Goal: Use online tool/utility

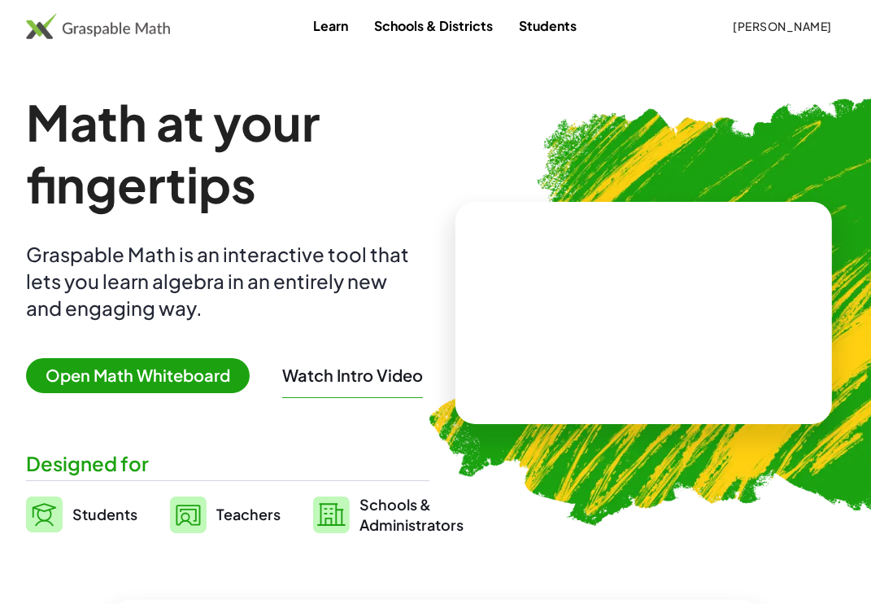
click at [164, 381] on span "Open Math Whiteboard" at bounding box center [138, 375] width 224 height 35
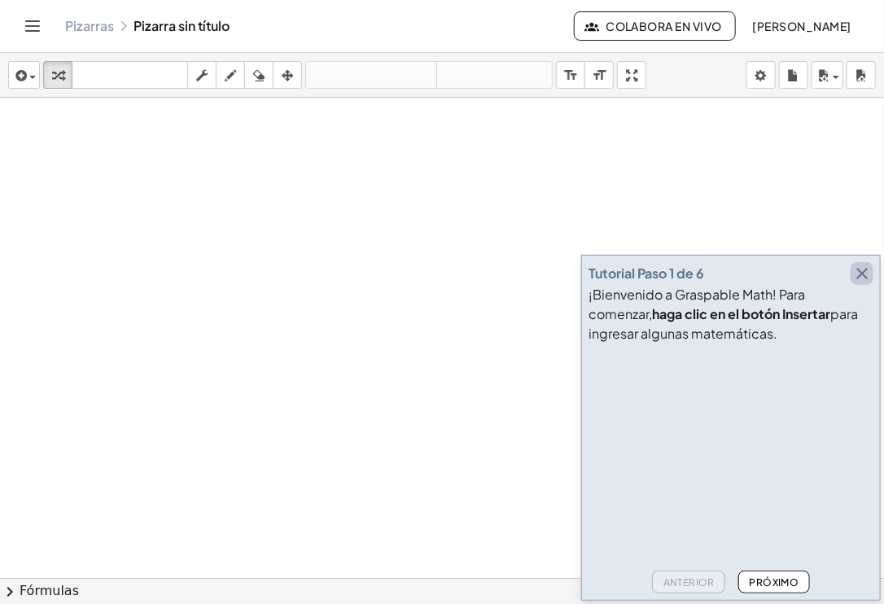
click at [862, 271] on icon "button" at bounding box center [862, 274] width 20 height 20
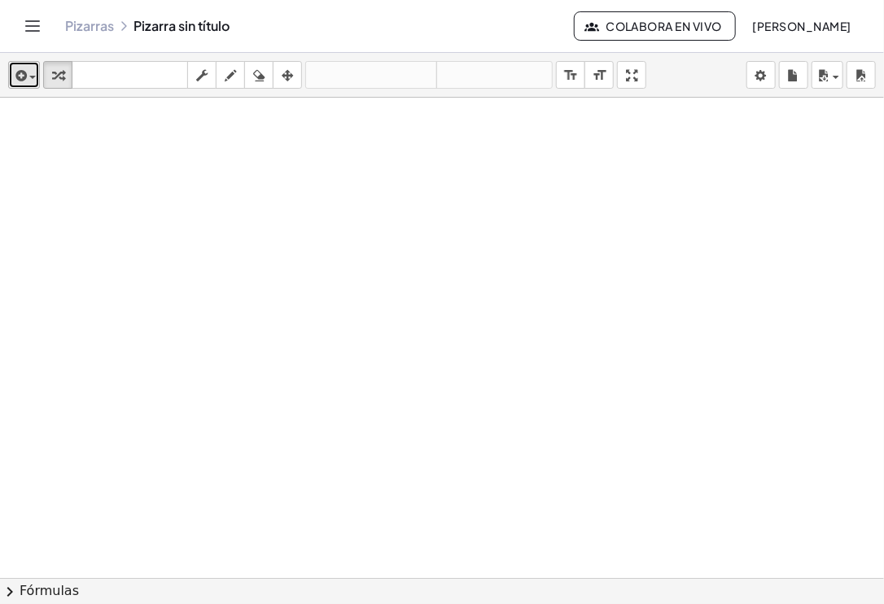
click at [35, 63] on button "insertar" at bounding box center [24, 75] width 32 height 28
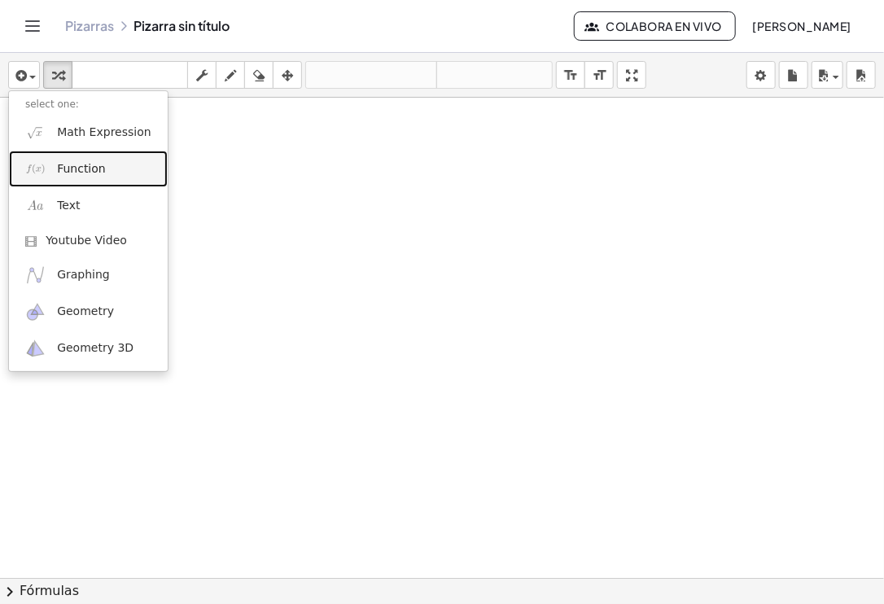
click at [107, 167] on link "Function" at bounding box center [88, 169] width 159 height 37
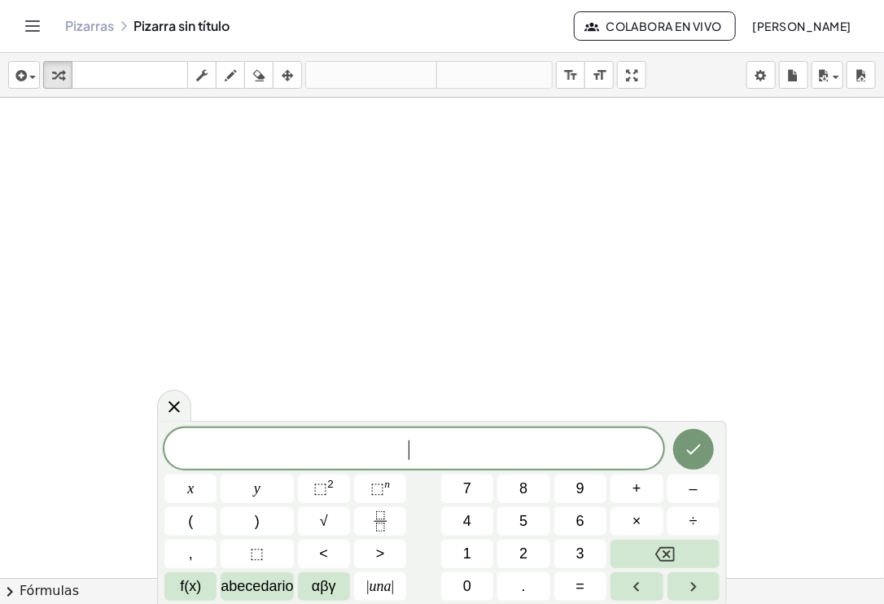
drag, startPoint x: 581, startPoint y: 447, endPoint x: 513, endPoint y: 440, distance: 68.7
click at [513, 440] on span "​" at bounding box center [413, 450] width 499 height 23
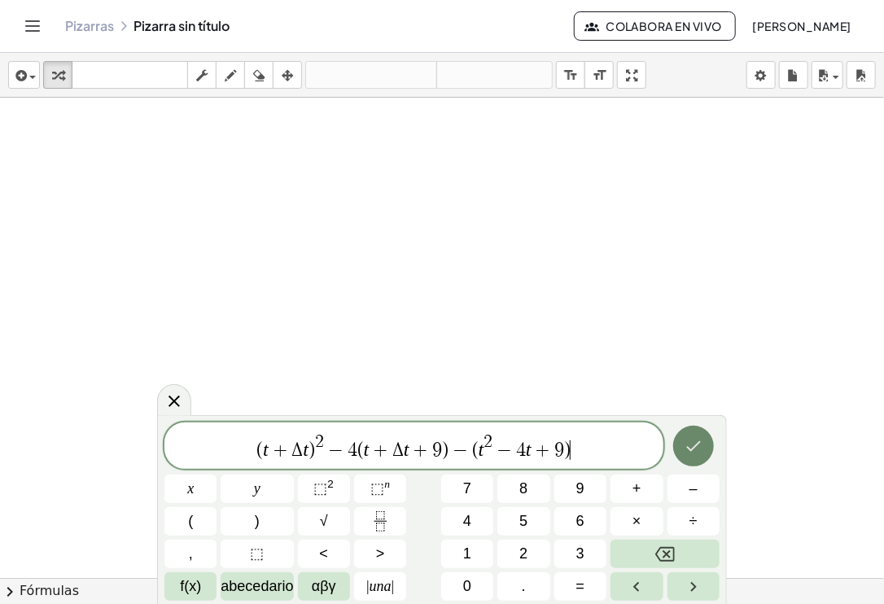
click at [699, 448] on icon "Hecho" at bounding box center [693, 446] width 20 height 20
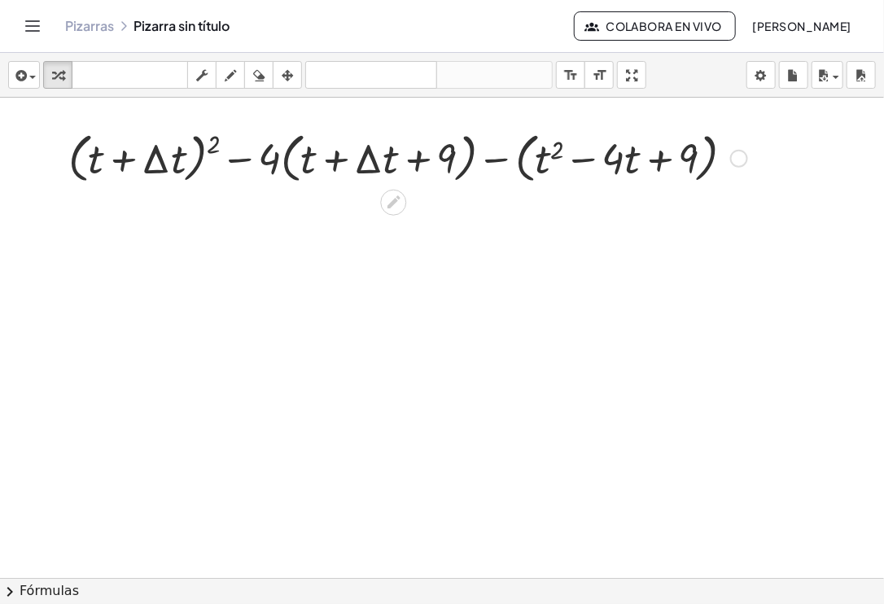
click at [404, 199] on div at bounding box center [393, 202] width 26 height 26
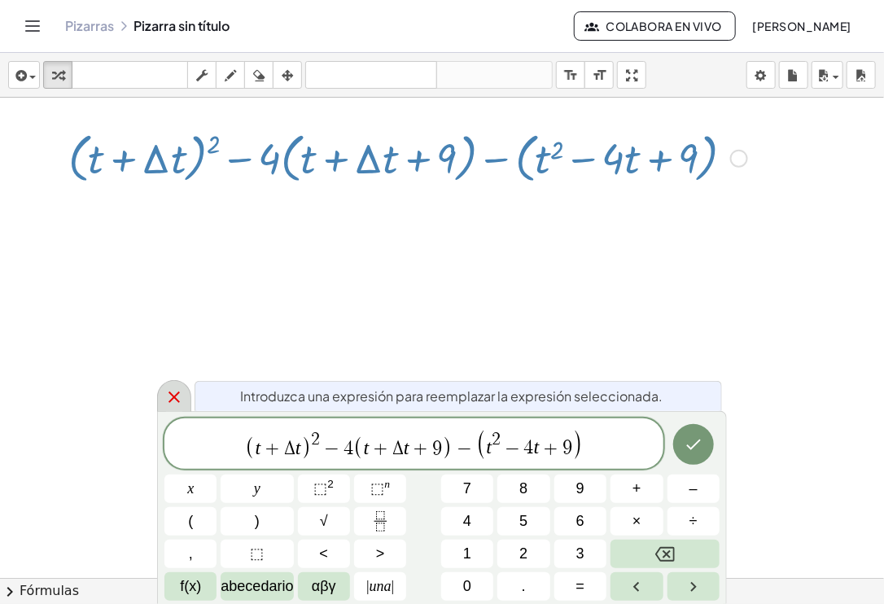
click at [172, 401] on icon at bounding box center [174, 397] width 20 height 20
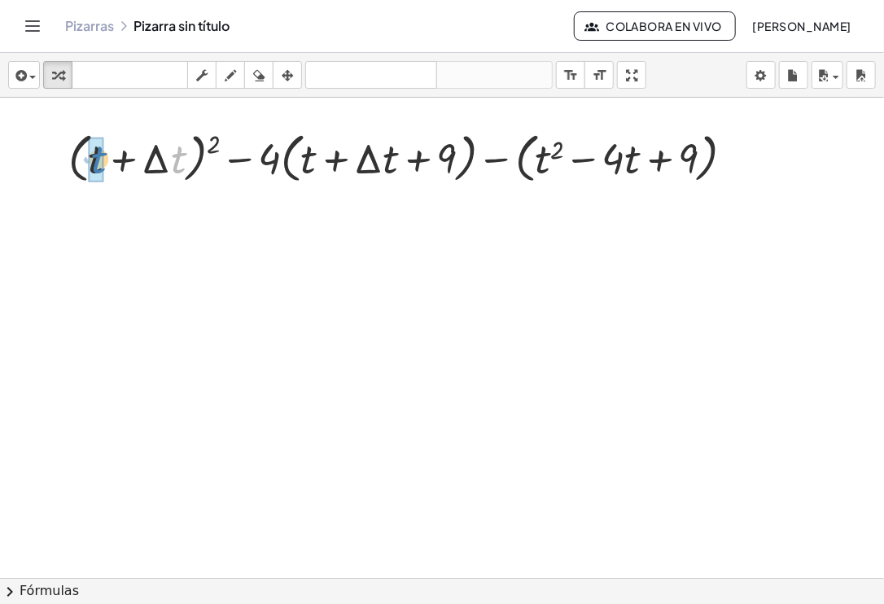
drag, startPoint x: 171, startPoint y: 164, endPoint x: 100, endPoint y: 163, distance: 70.8
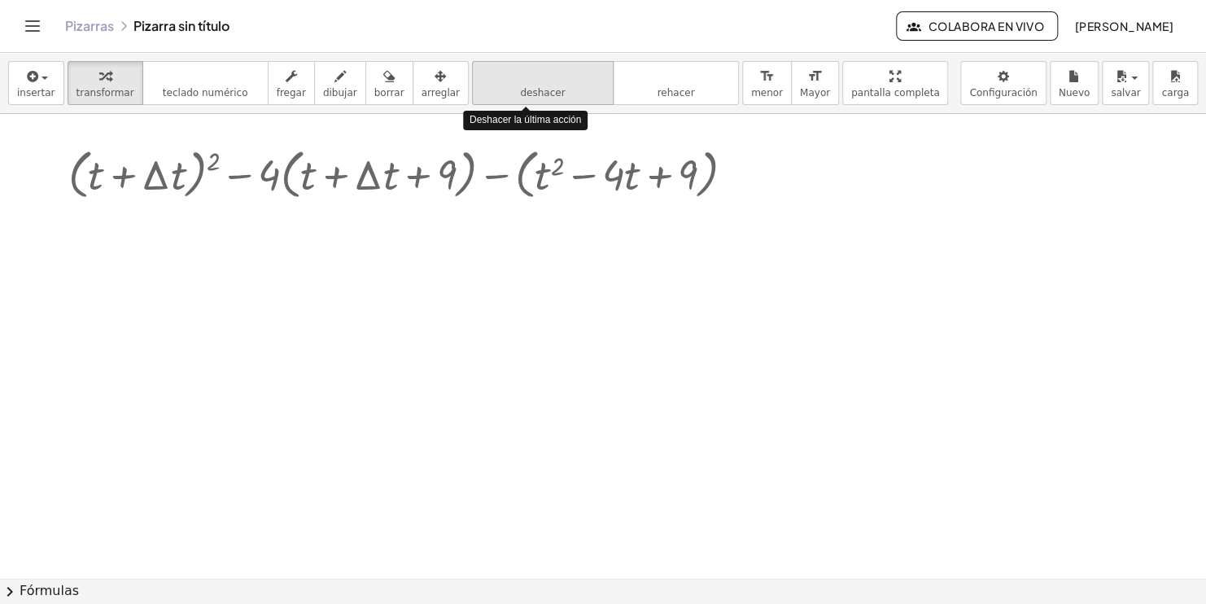
click at [539, 83] on icon "deshacer" at bounding box center [543, 77] width 124 height 20
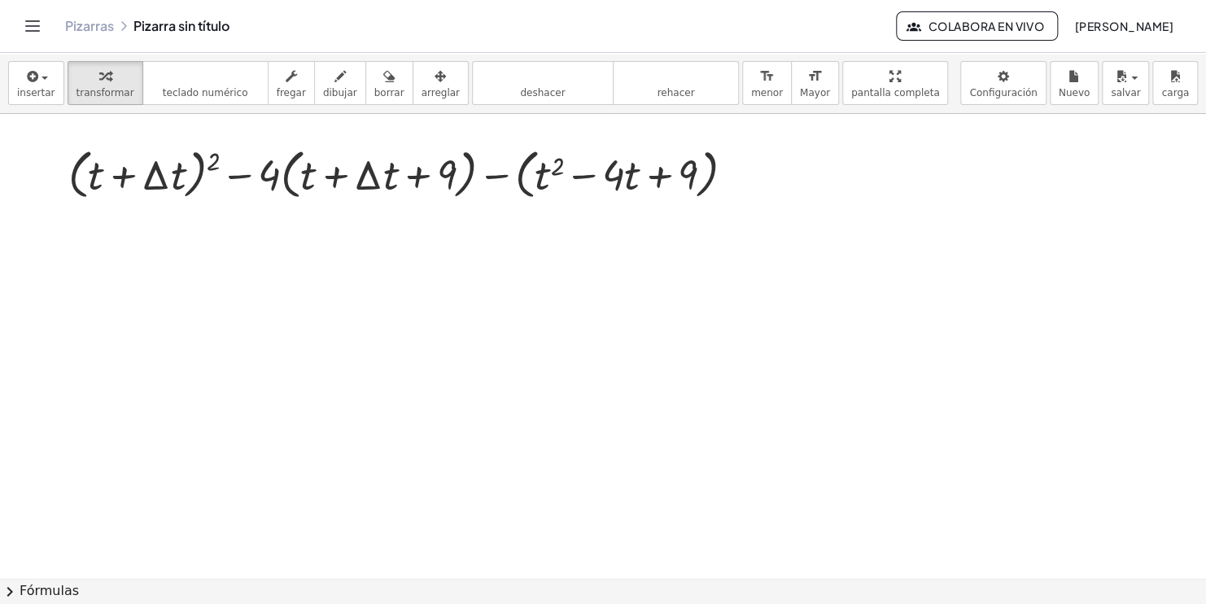
click at [59, 95] on div "insertar select one: Math Expression Function Text Youtube Video Graphing Geome…" at bounding box center [603, 83] width 1206 height 61
click at [43, 94] on span "insertar" at bounding box center [36, 92] width 38 height 11
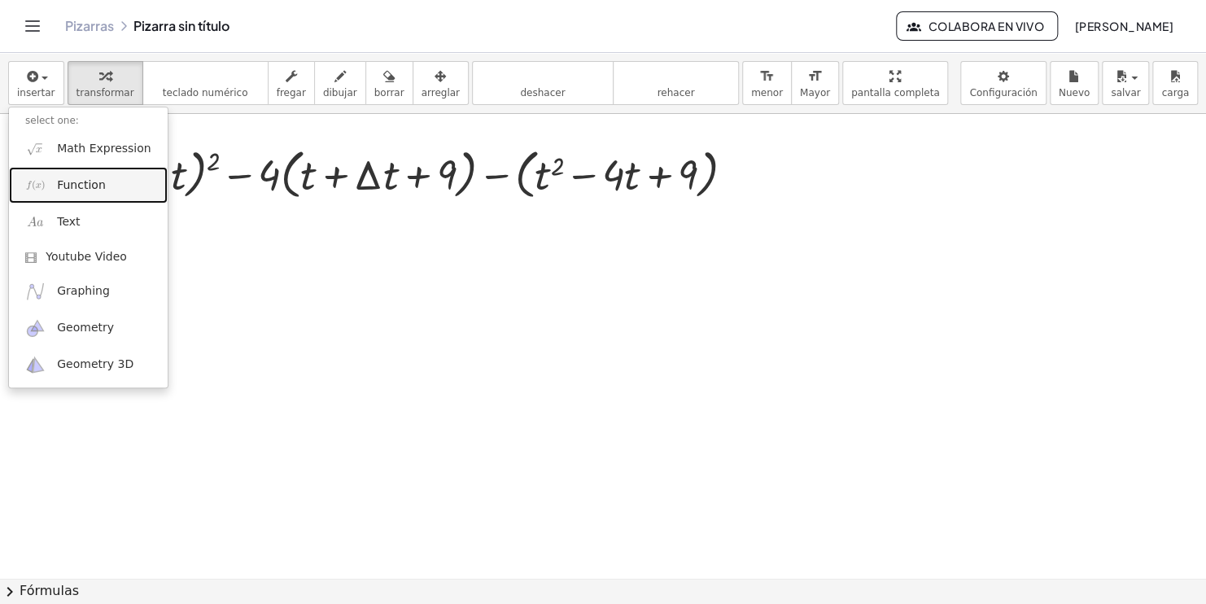
click at [75, 183] on span "Function" at bounding box center [81, 185] width 49 height 16
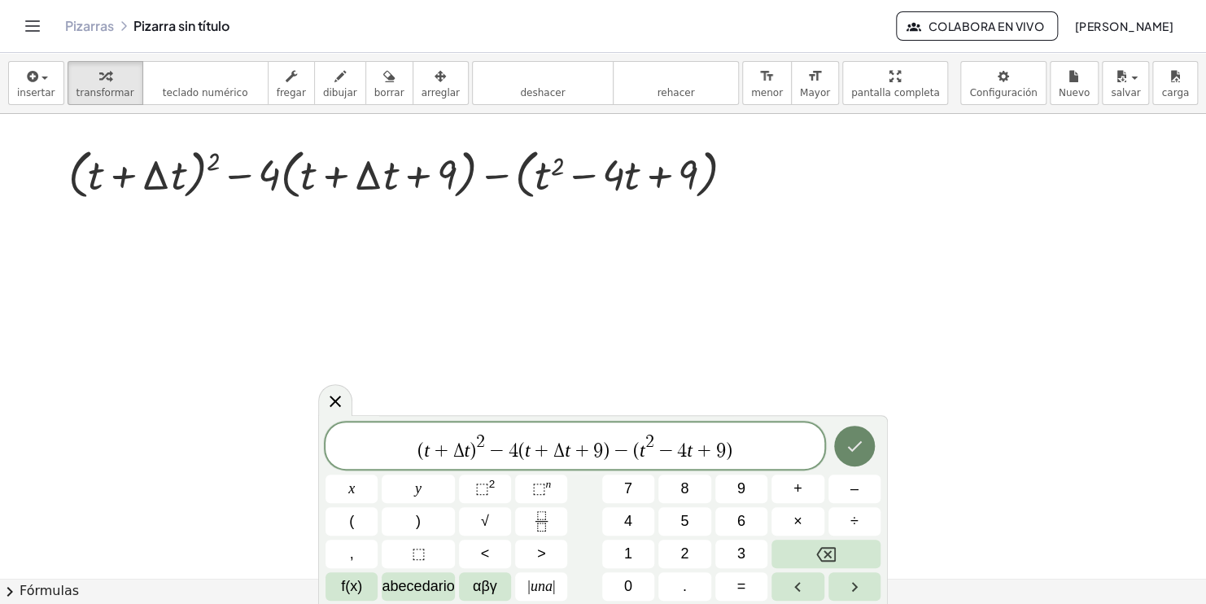
click at [868, 444] on button "Hecho" at bounding box center [854, 446] width 41 height 41
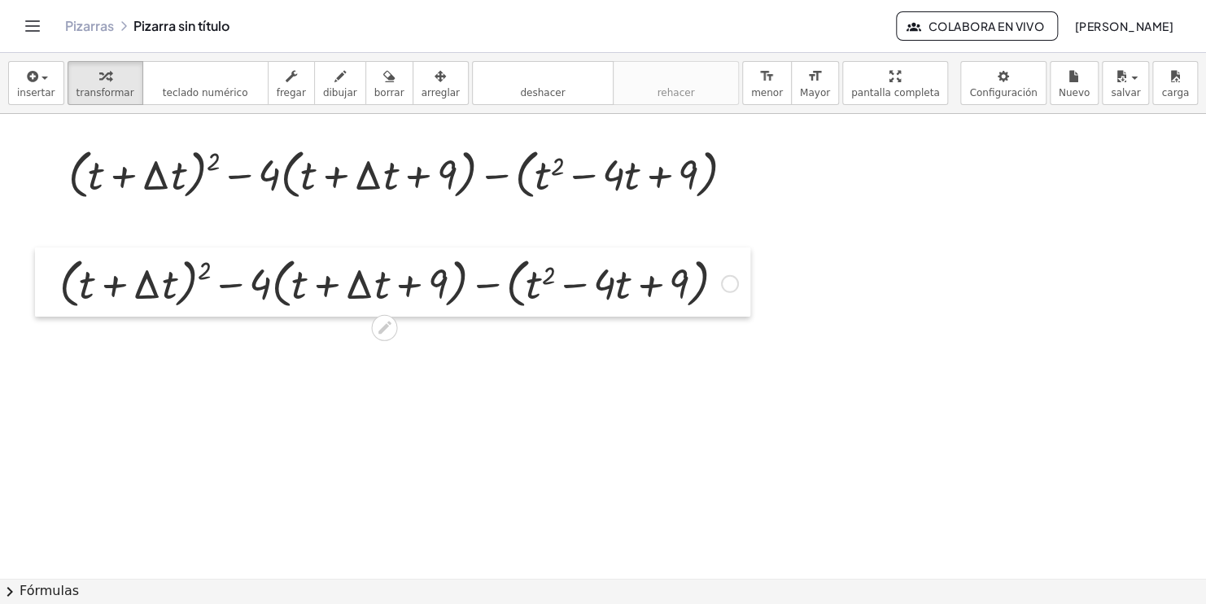
drag, startPoint x: 124, startPoint y: 290, endPoint x: 39, endPoint y: 260, distance: 89.5
click at [39, 260] on div at bounding box center [47, 282] width 24 height 70
drag, startPoint x: 96, startPoint y: 172, endPoint x: 88, endPoint y: 281, distance: 108.5
drag, startPoint x: 90, startPoint y: 177, endPoint x: 76, endPoint y: 287, distance: 110.6
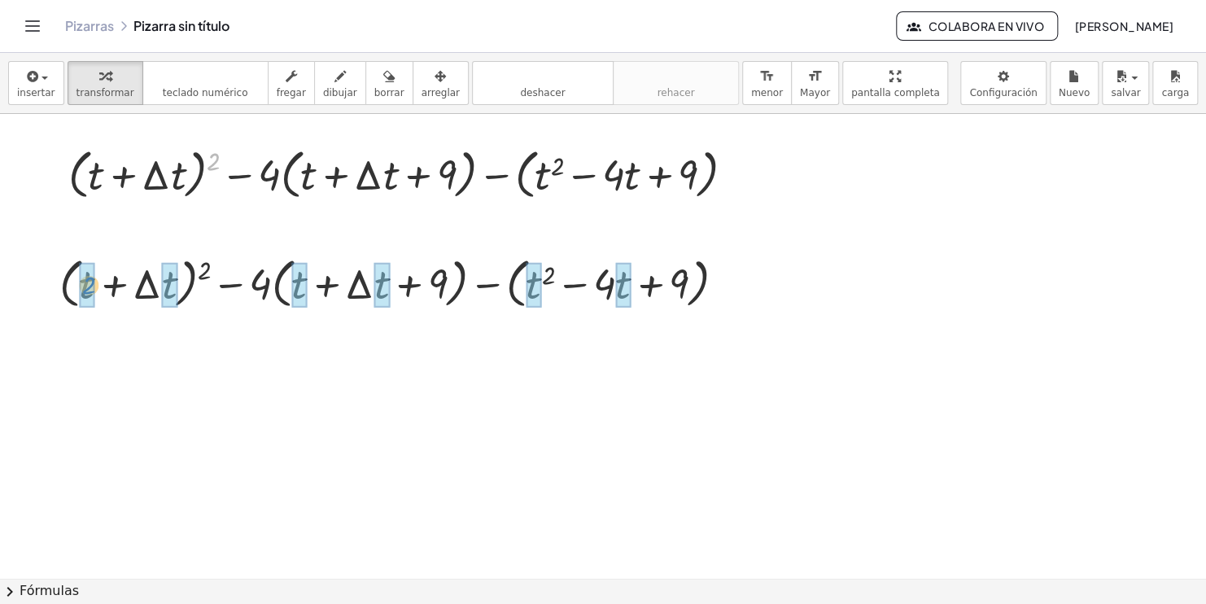
drag, startPoint x: 209, startPoint y: 157, endPoint x: 85, endPoint y: 281, distance: 175.5
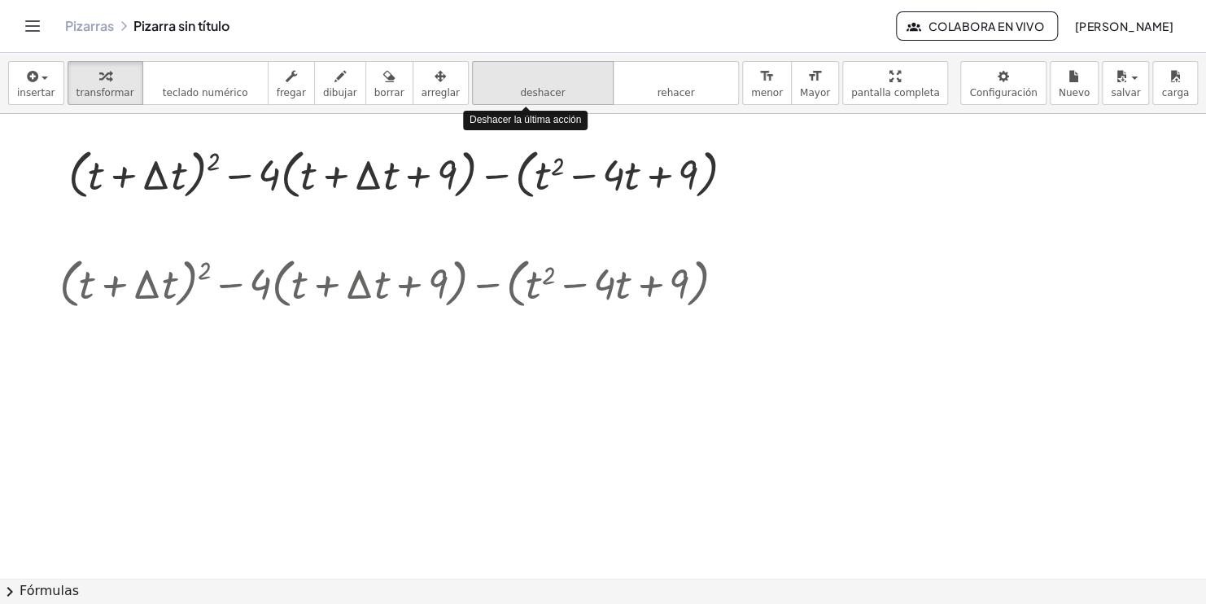
click at [481, 77] on icon "deshacer" at bounding box center [543, 77] width 124 height 20
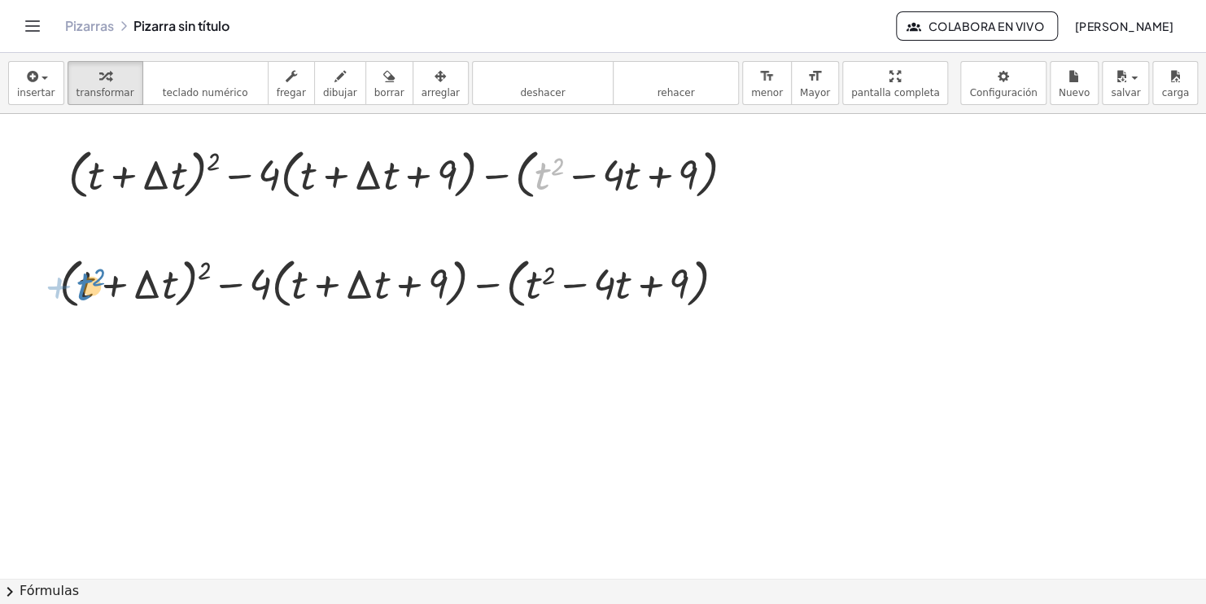
drag, startPoint x: 548, startPoint y: 181, endPoint x: 91, endPoint y: 292, distance: 469.7
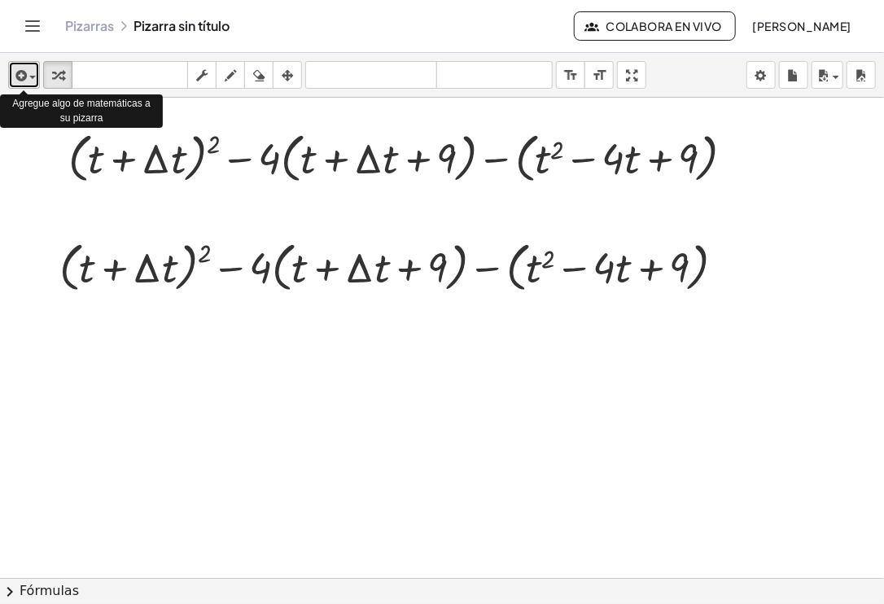
click at [28, 80] on span "button" at bounding box center [28, 77] width 3 height 11
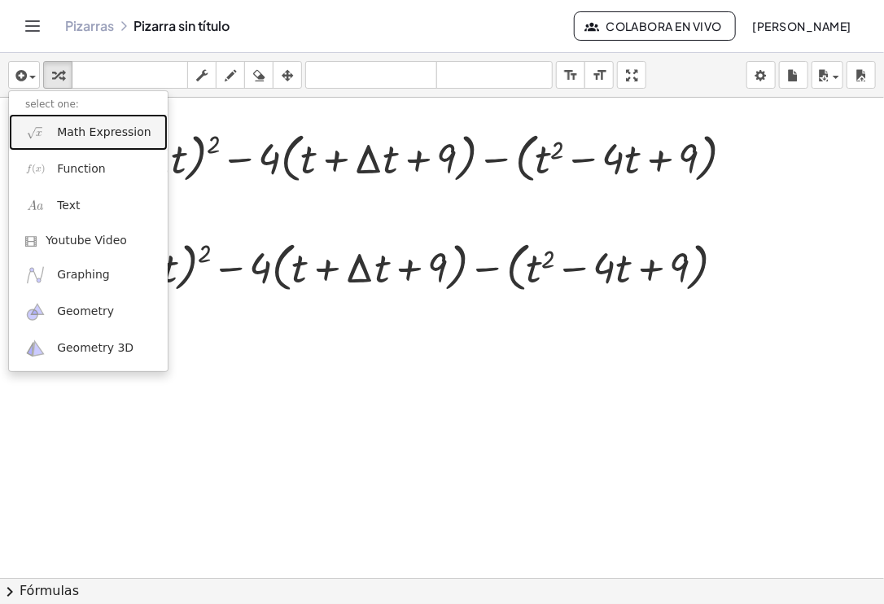
click at [94, 135] on span "Math Expression" at bounding box center [104, 132] width 94 height 16
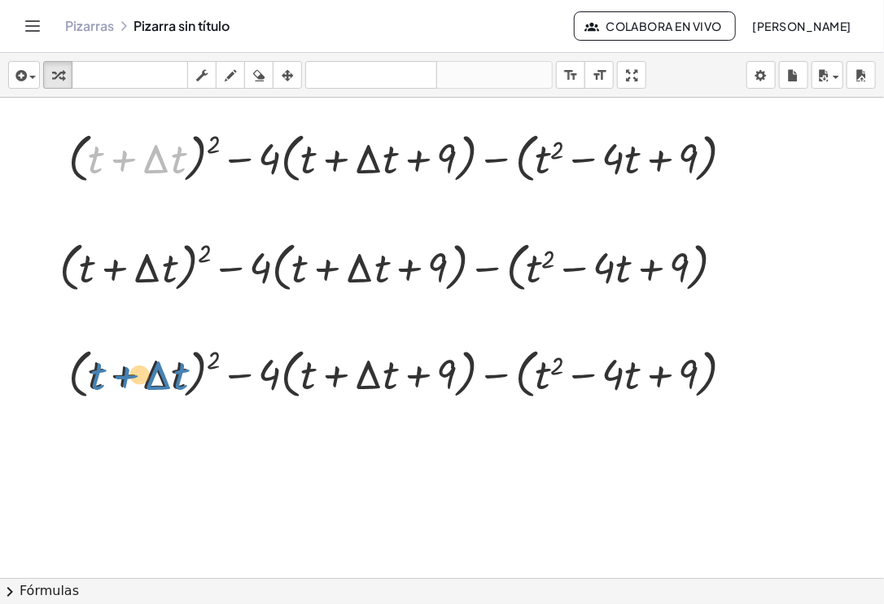
drag, startPoint x: 93, startPoint y: 159, endPoint x: 95, endPoint y: 375, distance: 216.4
click at [95, 375] on div "+ t + · Δ · t + ( + t + · Δ · t ) 2 − · 4 · ( + t + · Δ · t + 9 ) − ( + t 2 − ·…" at bounding box center [442, 578] width 884 height 960
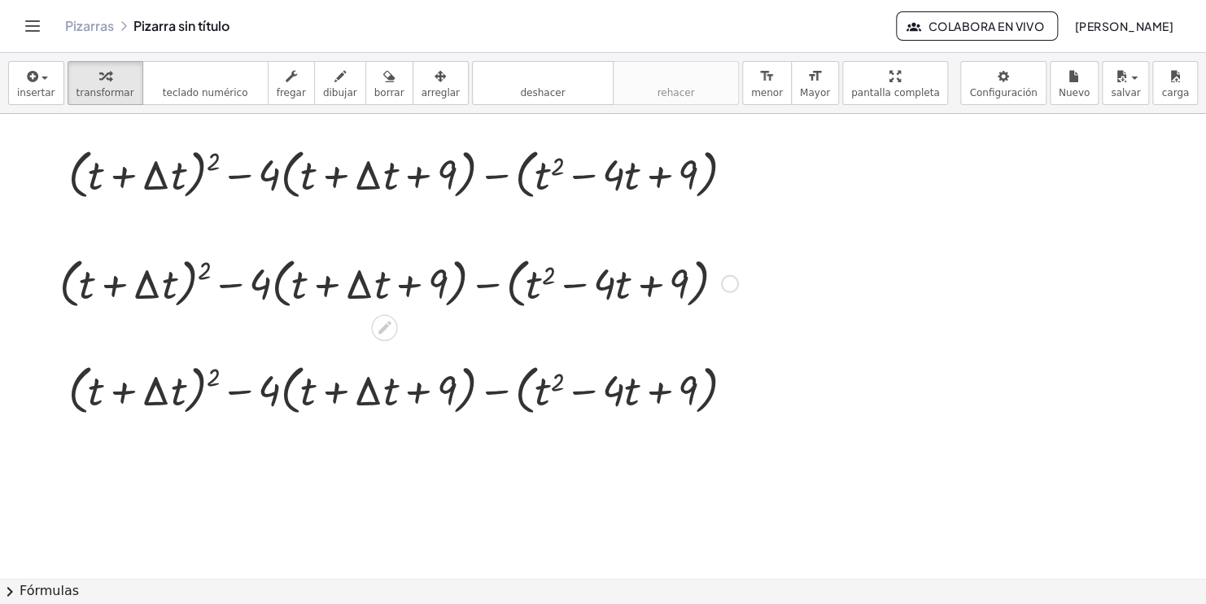
click at [103, 283] on div at bounding box center [398, 282] width 695 height 62
click at [111, 281] on div at bounding box center [398, 282] width 695 height 62
click at [233, 281] on div at bounding box center [398, 282] width 695 height 62
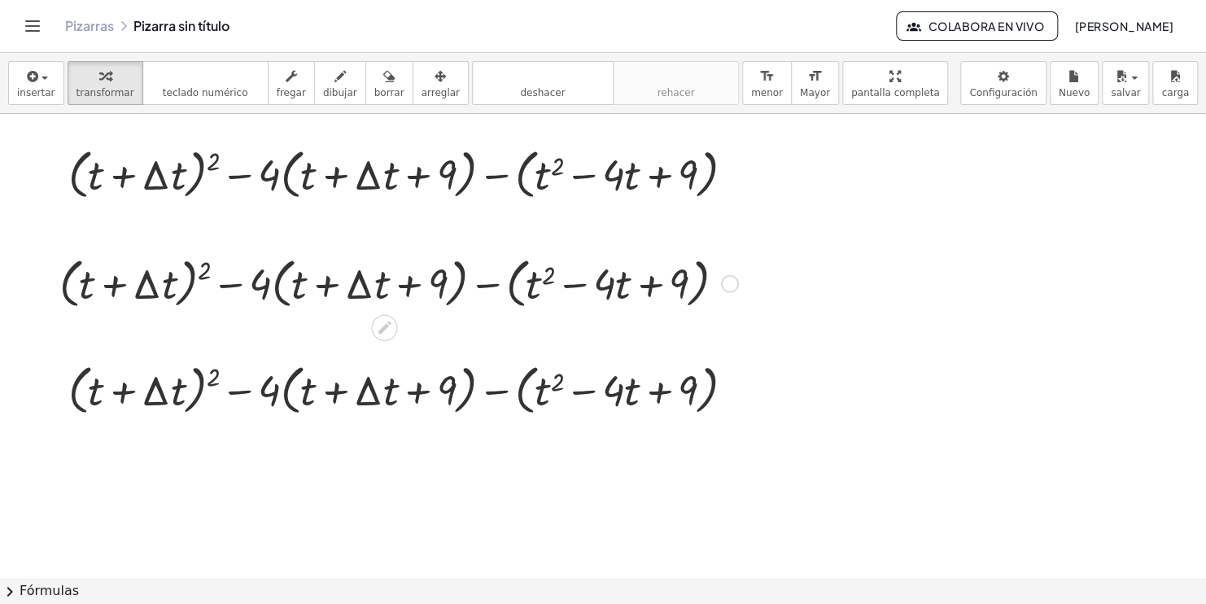
click at [404, 284] on div at bounding box center [398, 282] width 695 height 62
click at [604, 258] on div at bounding box center [398, 282] width 695 height 62
click at [592, 281] on div at bounding box center [398, 282] width 695 height 62
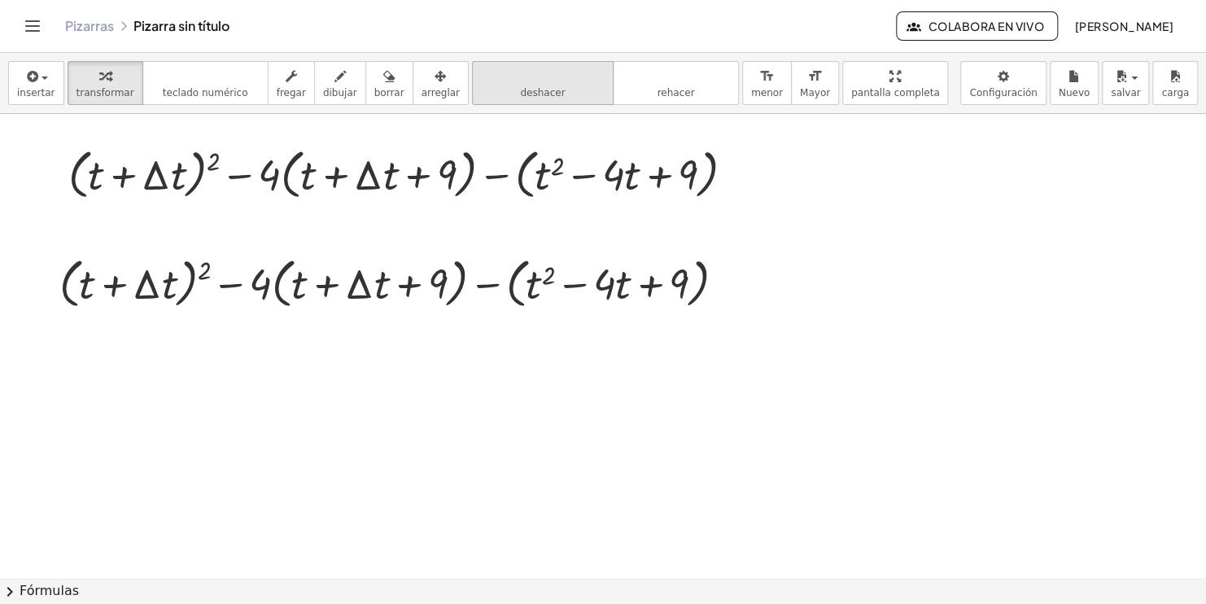
click at [516, 72] on icon "deshacer" at bounding box center [543, 77] width 124 height 20
drag, startPoint x: 97, startPoint y: 175, endPoint x: 91, endPoint y: 282, distance: 107.6
drag, startPoint x: 212, startPoint y: 160, endPoint x: 202, endPoint y: 264, distance: 104.6
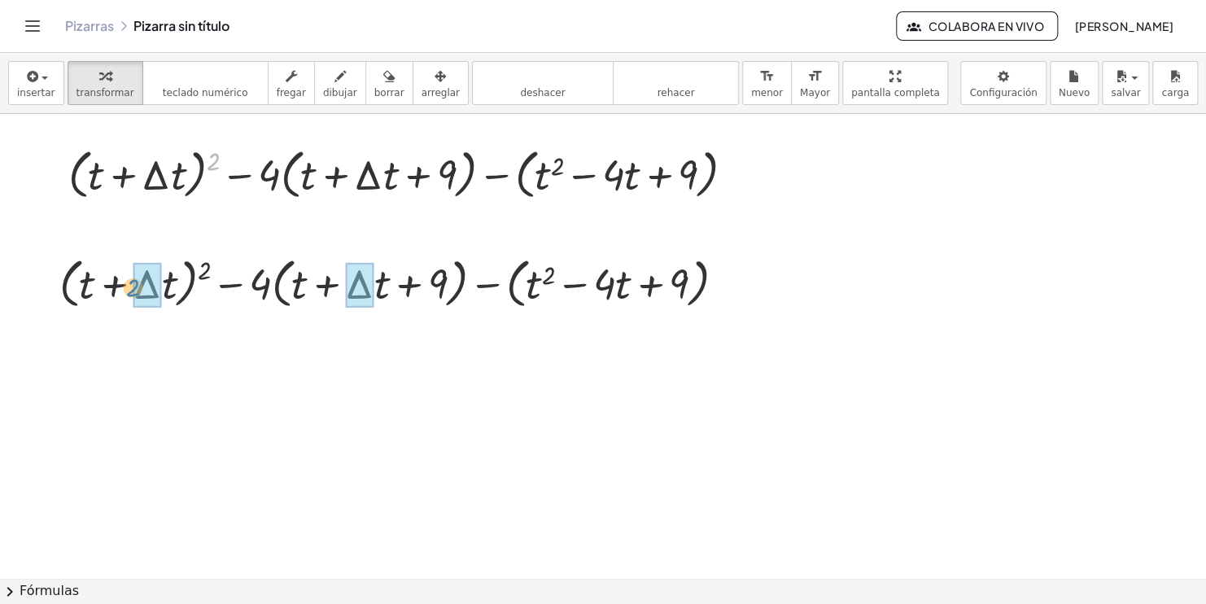
drag, startPoint x: 212, startPoint y: 159, endPoint x: 131, endPoint y: 285, distance: 149.6
